Goal: Navigation & Orientation: Find specific page/section

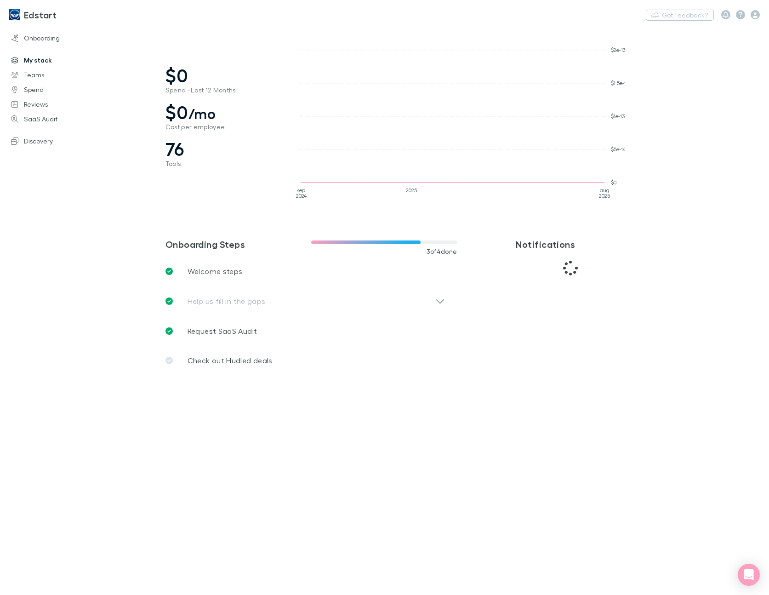
click at [41, 62] on link "My stack" at bounding box center [58, 60] width 113 height 15
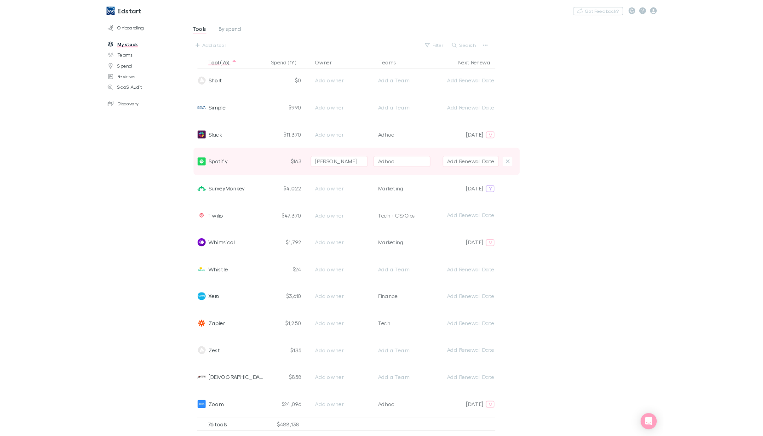
scroll to position [2320, 0]
